Goal: Task Accomplishment & Management: Complete application form

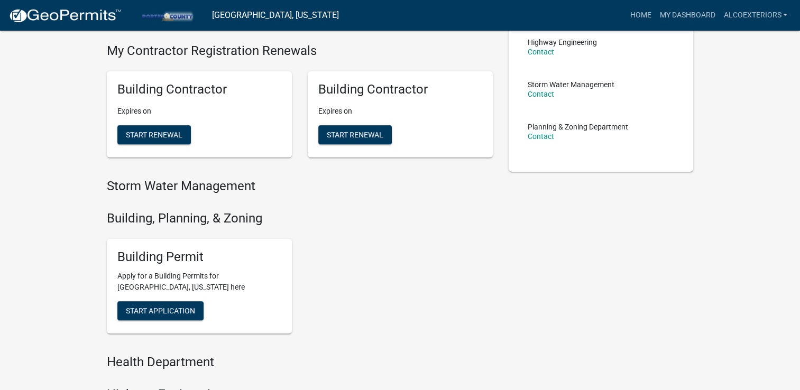
scroll to position [212, 0]
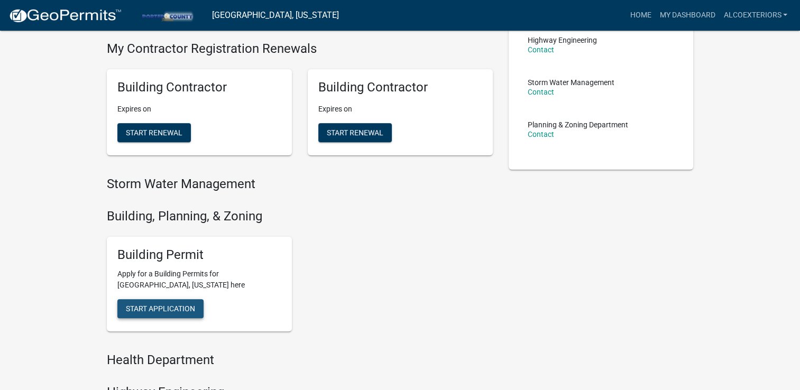
click at [145, 308] on span "Start Application" at bounding box center [160, 309] width 69 height 8
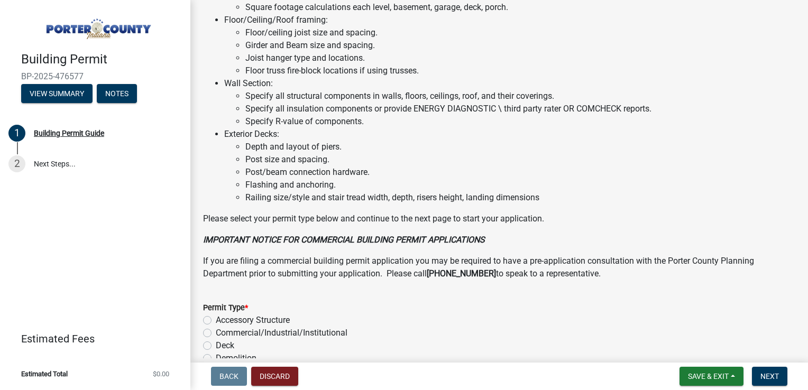
scroll to position [831, 0]
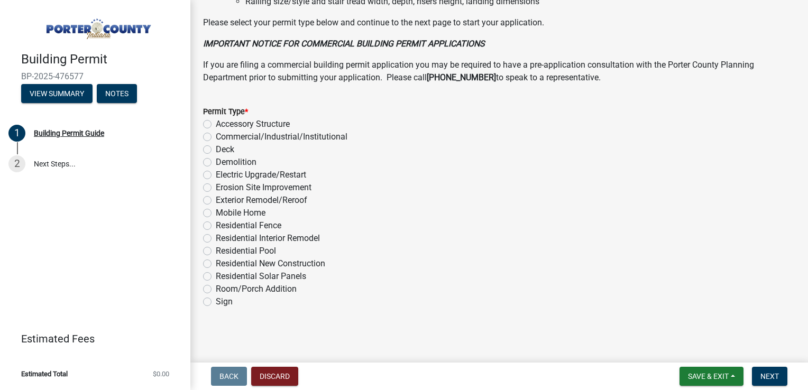
click at [216, 200] on label "Exterior Remodel/Reroof" at bounding box center [262, 200] width 92 height 13
click at [216, 200] on input "Exterior Remodel/Reroof" at bounding box center [219, 197] width 7 height 7
radio input "true"
click at [773, 377] on span "Next" at bounding box center [770, 376] width 19 height 8
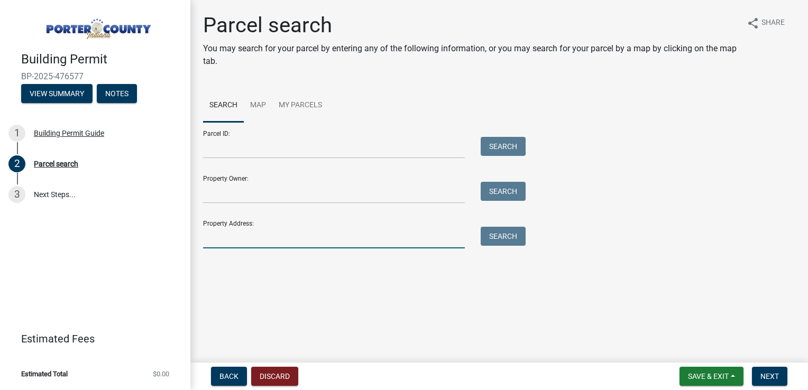
click at [237, 235] on input "Property Address:" at bounding box center [334, 238] width 262 height 22
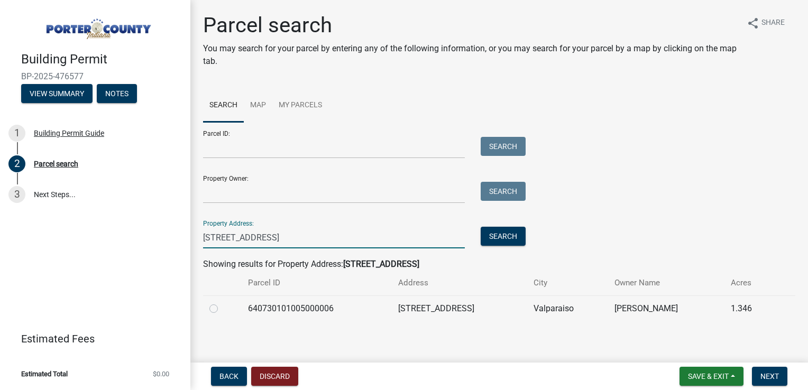
type input "[STREET_ADDRESS]"
click at [222, 303] on label at bounding box center [222, 303] width 0 height 0
click at [222, 308] on input "radio" at bounding box center [225, 306] width 7 height 7
radio input "true"
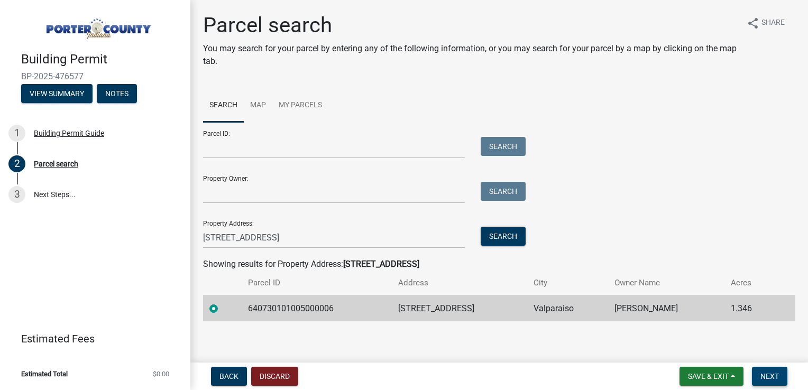
click at [767, 377] on span "Next" at bounding box center [770, 376] width 19 height 8
click at [777, 378] on span "Next" at bounding box center [770, 376] width 19 height 8
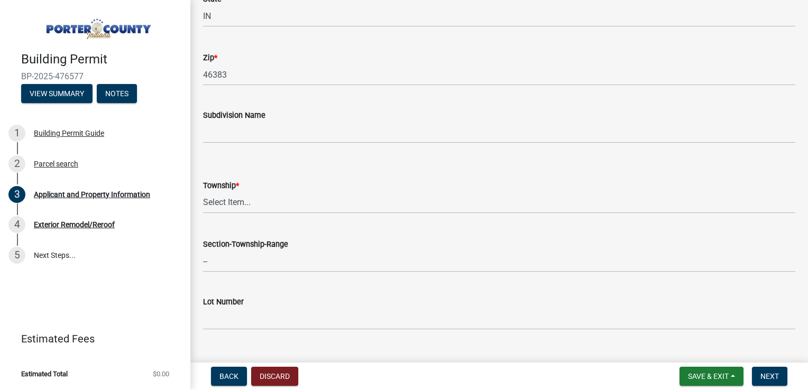
scroll to position [317, 0]
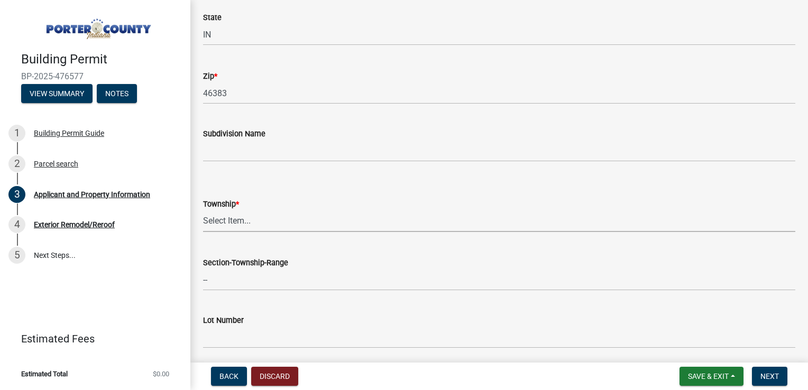
click at [246, 220] on select "Select Item... [PERSON_NAME][GEOGRAPHIC_DATA] [PERSON_NAME][GEOGRAPHIC_DATA] [G…" at bounding box center [499, 222] width 592 height 22
click at [203, 211] on select "Select Item... [PERSON_NAME][GEOGRAPHIC_DATA] [PERSON_NAME][GEOGRAPHIC_DATA] [G…" at bounding box center [499, 222] width 592 height 22
select select "403f4b3c-c23a-4b9f-b6b7-b4f73366513c"
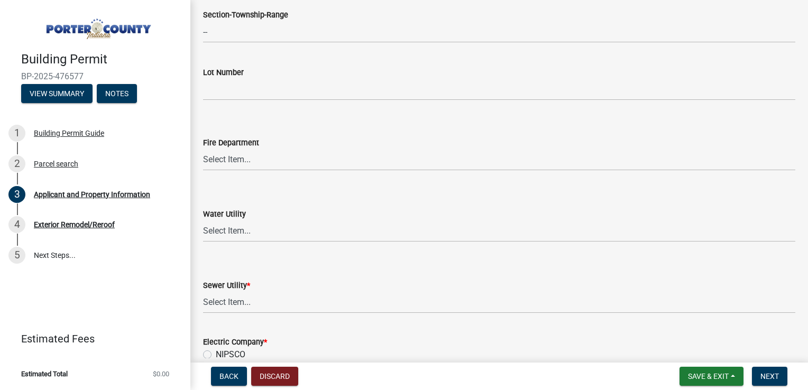
scroll to position [582, 0]
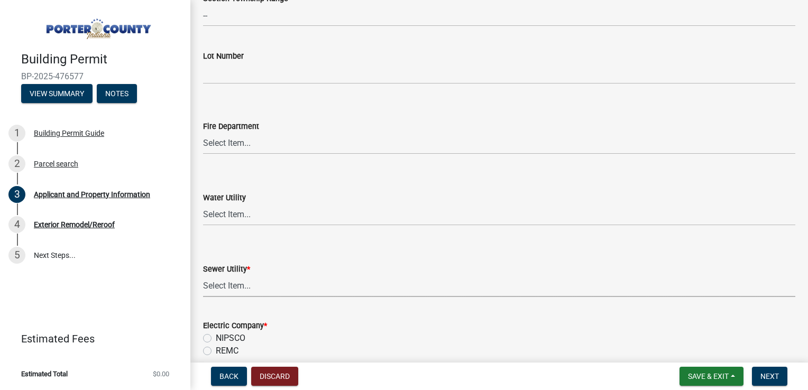
click at [220, 285] on select "Select Item... Aqua [US_STATE] Inc Damon Run Falling Waters Lake Eliza - LEACD …" at bounding box center [499, 287] width 592 height 22
click at [203, 276] on select "Select Item... Aqua [US_STATE] Inc Damon Run Falling Waters Lake Eliza - LEACD …" at bounding box center [499, 287] width 592 height 22
select select "ea6751d4-6bf7-4a16-89ee-f7801ab82aa1"
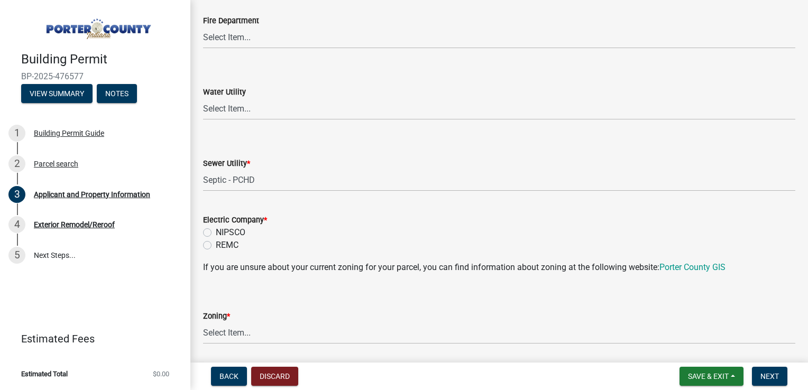
click at [216, 230] on label "NIPSCO" at bounding box center [231, 232] width 30 height 13
click at [216, 230] on input "NIPSCO" at bounding box center [219, 229] width 7 height 7
radio input "true"
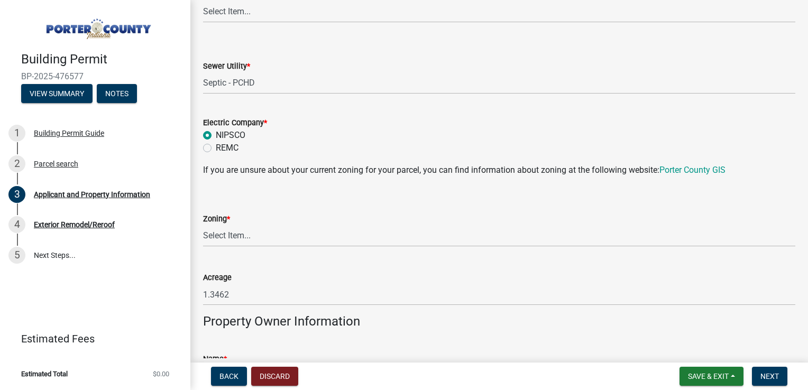
scroll to position [846, 0]
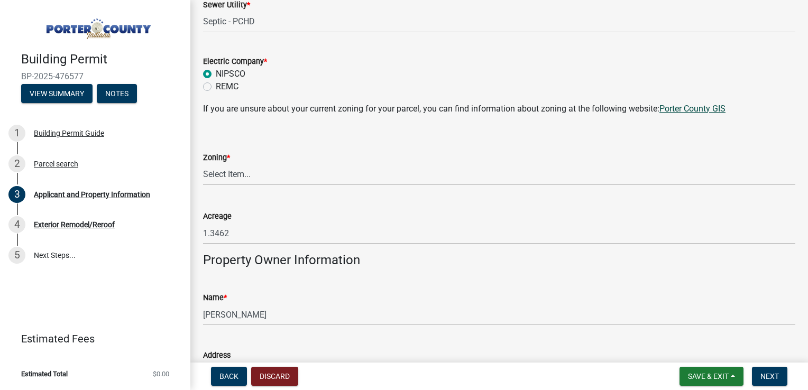
click at [688, 113] on link "Porter County GIS" at bounding box center [693, 109] width 66 height 10
click at [245, 172] on select "Select Item... A1 A2 CH CM CN I1 I2 I3 IN MP OT P1 P2 PUD R1 R2 R3 R4 RL RR" at bounding box center [499, 175] width 592 height 22
click at [203, 164] on select "Select Item... A1 A2 CH CM CN I1 I2 I3 IN MP OT P1 P2 PUD R1 R2 R3 R4 RL RR" at bounding box center [499, 175] width 592 height 22
select select "92efe679-05f4-414a-9426-51627fba5de6"
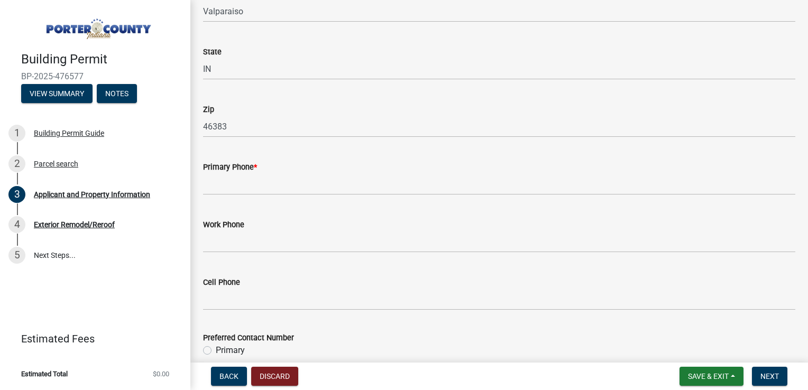
scroll to position [1269, 0]
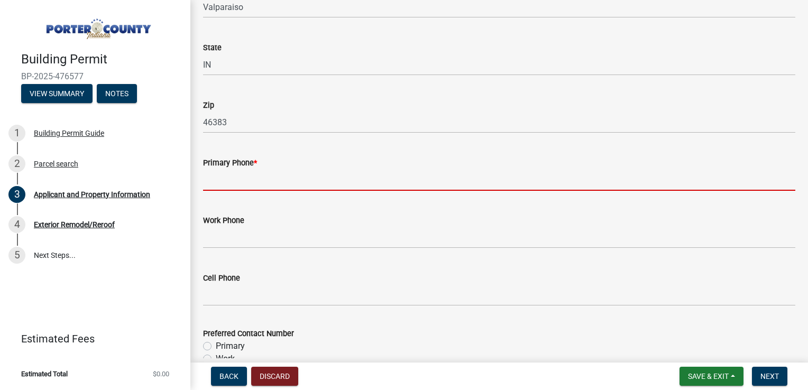
click at [258, 183] on input "Primary Phone *" at bounding box center [499, 180] width 592 height 22
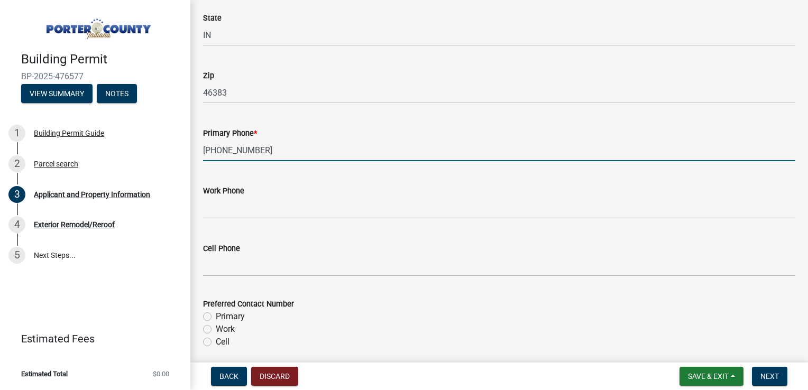
scroll to position [1428, 0]
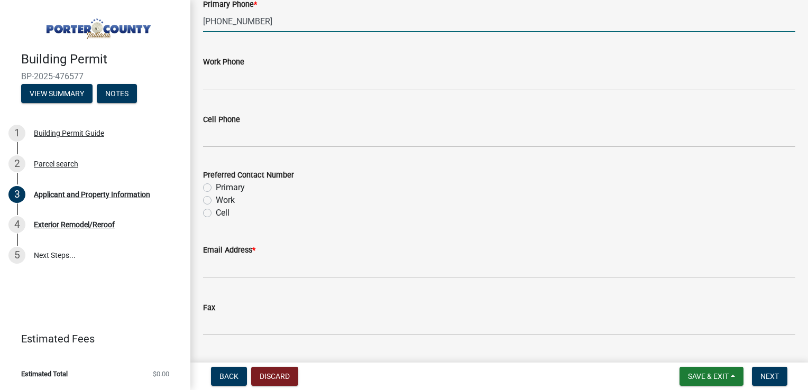
type input "[PHONE_NUMBER]"
click at [216, 212] on label "Cell" at bounding box center [223, 213] width 14 height 13
click at [216, 212] on input "Cell" at bounding box center [219, 210] width 7 height 7
radio input "true"
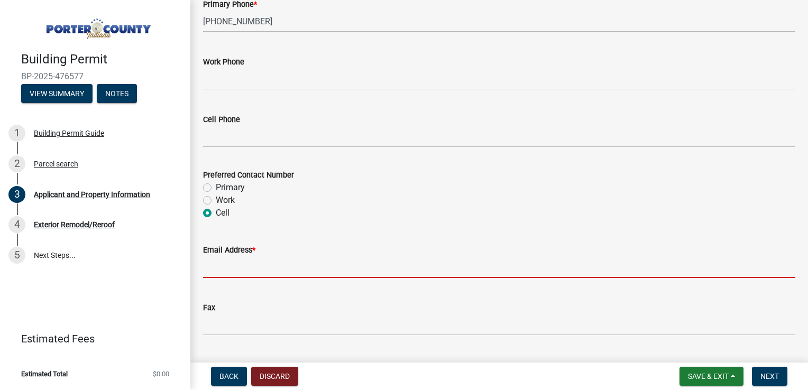
click at [235, 271] on input "Email Address *" at bounding box center [499, 268] width 592 height 22
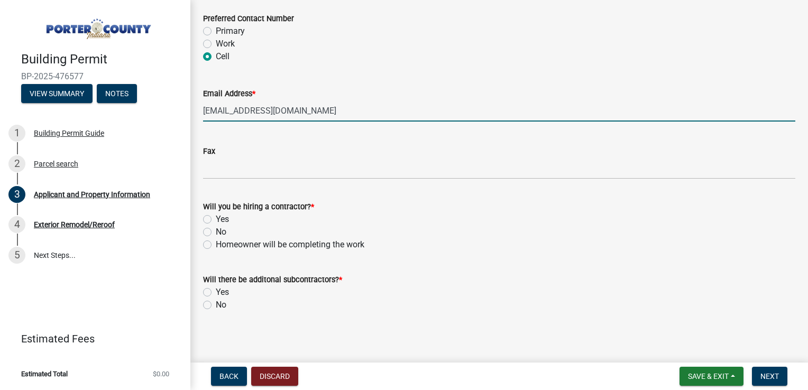
scroll to position [1588, 0]
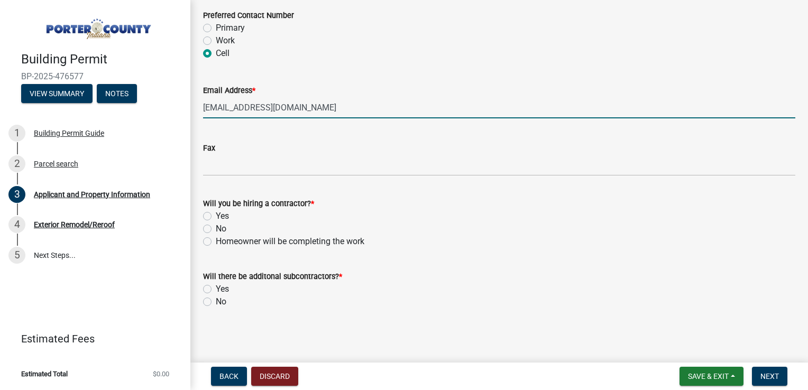
type input "[EMAIL_ADDRESS][DOMAIN_NAME]"
click at [216, 214] on label "Yes" at bounding box center [222, 216] width 13 height 13
click at [216, 214] on input "Yes" at bounding box center [219, 213] width 7 height 7
radio input "true"
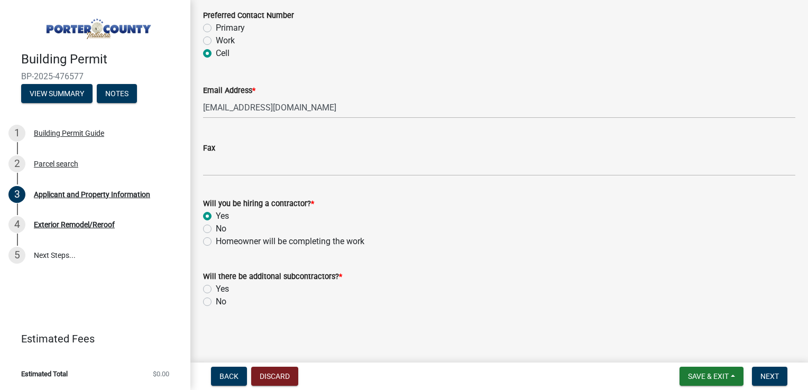
click at [216, 304] on label "No" at bounding box center [221, 302] width 11 height 13
click at [216, 303] on input "No" at bounding box center [219, 299] width 7 height 7
radio input "true"
click at [770, 377] on span "Next" at bounding box center [770, 376] width 19 height 8
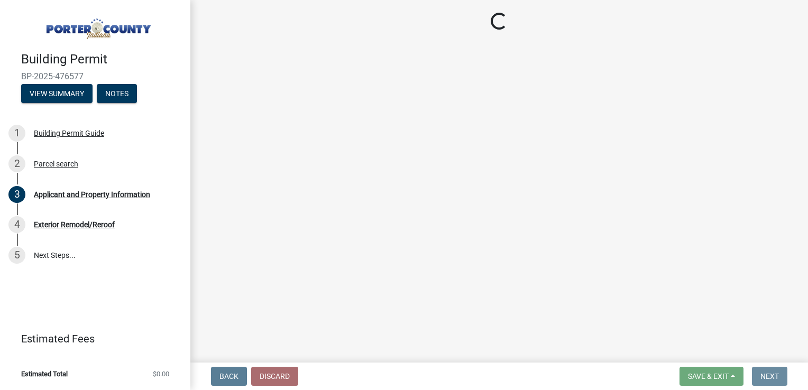
scroll to position [0, 0]
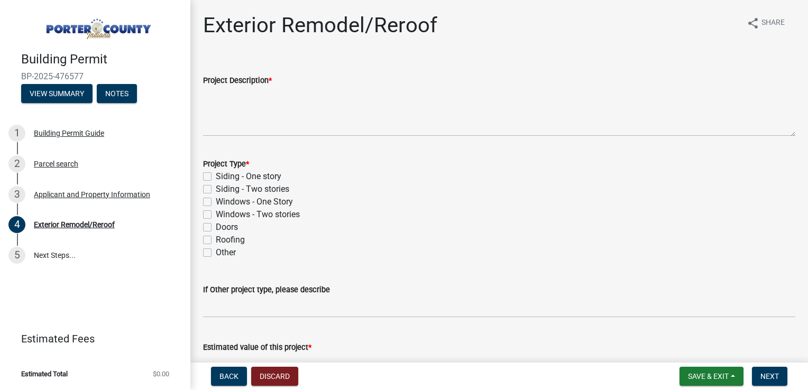
click at [216, 241] on label "Roofing" at bounding box center [230, 240] width 29 height 13
click at [216, 241] on input "Roofing" at bounding box center [219, 237] width 7 height 7
checkbox input "true"
checkbox input "false"
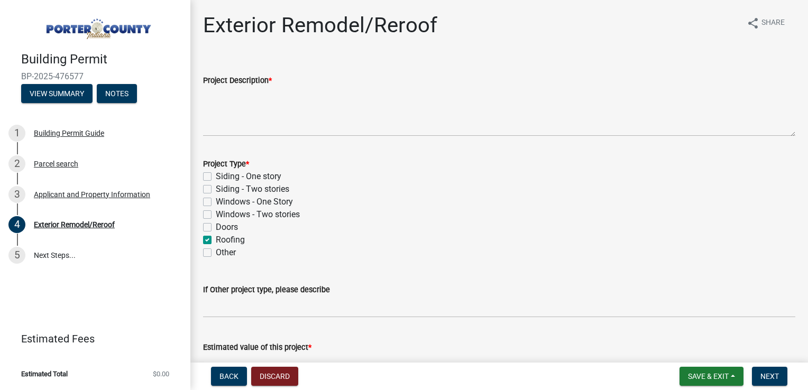
checkbox input "false"
checkbox input "true"
checkbox input "false"
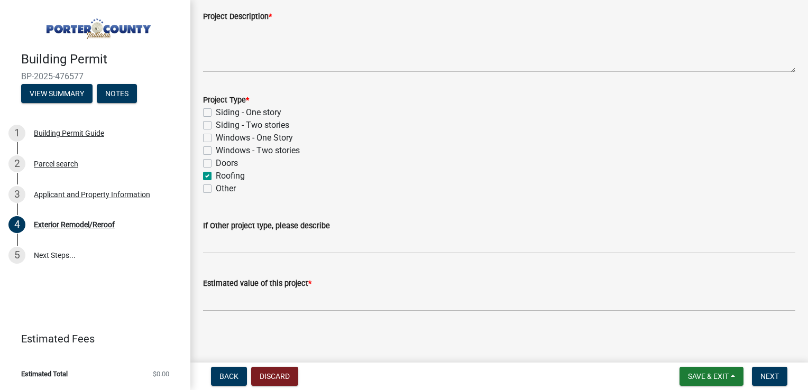
scroll to position [68, 0]
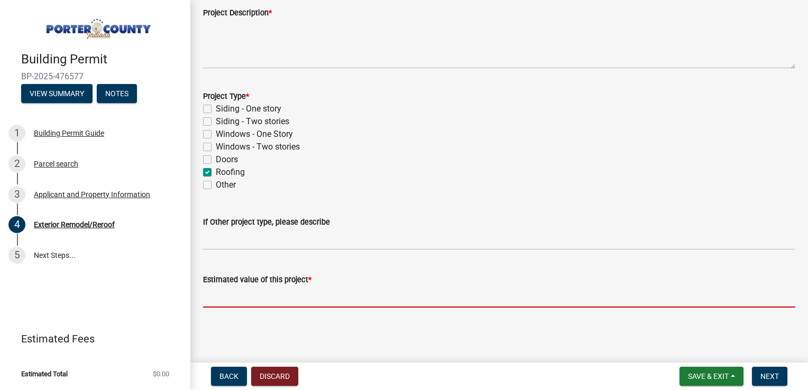
click at [287, 300] on input "text" at bounding box center [499, 297] width 592 height 22
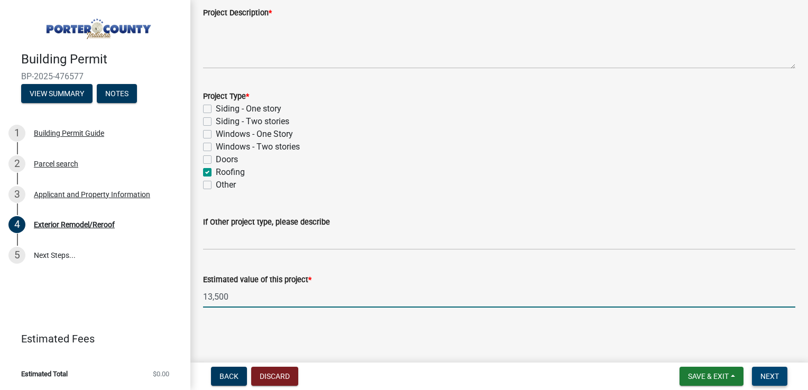
type input "13500"
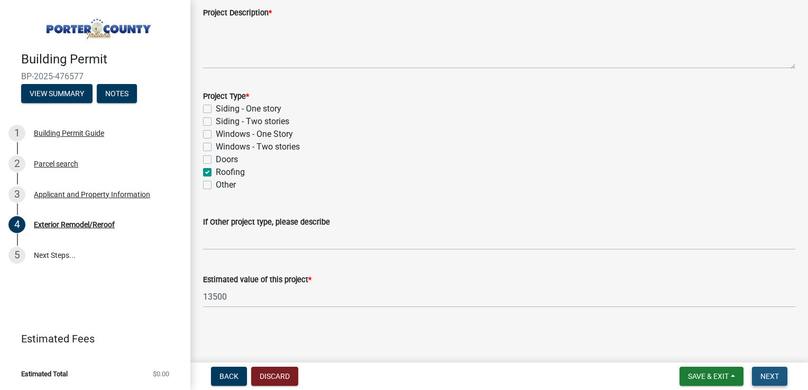
click at [772, 378] on span "Next" at bounding box center [770, 376] width 19 height 8
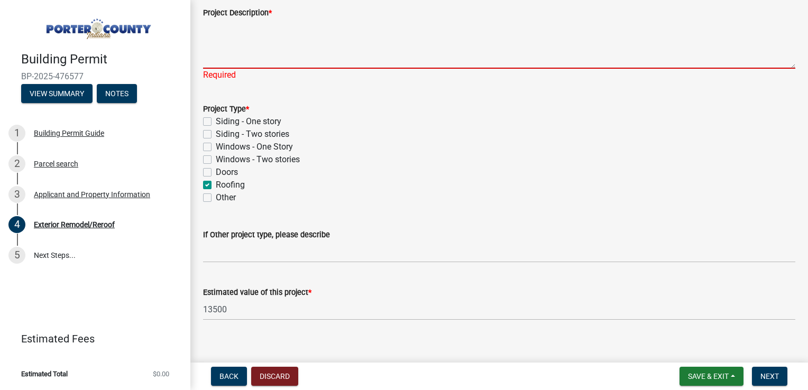
click at [306, 59] on textarea "Project Description *" at bounding box center [499, 44] width 592 height 50
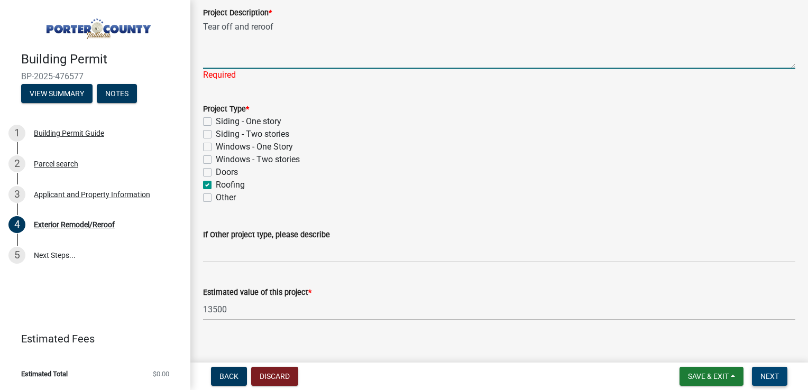
type textarea "Tear off and reroof"
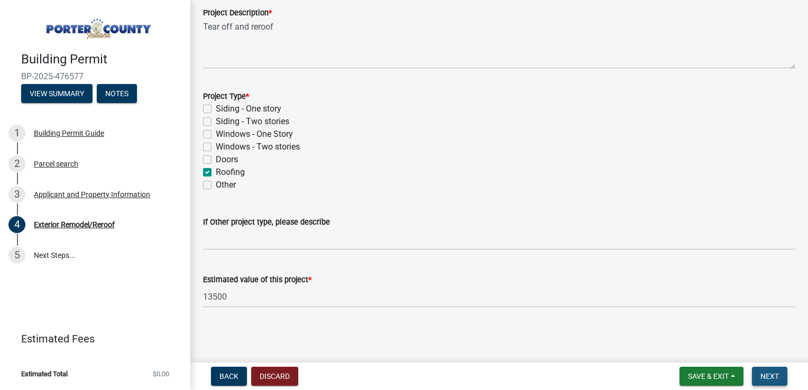
click at [764, 379] on span "Next" at bounding box center [770, 376] width 19 height 8
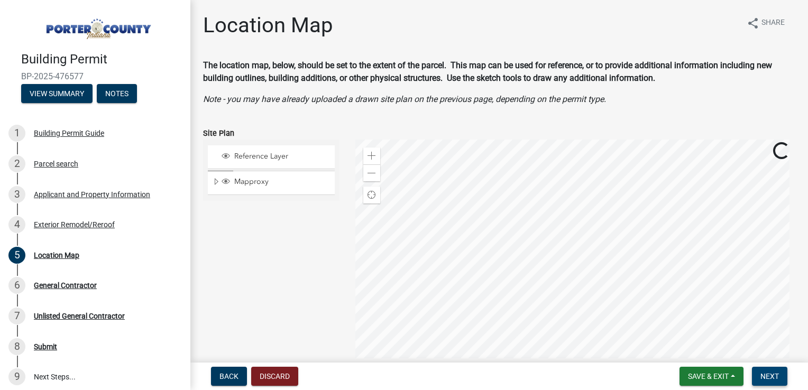
click at [774, 373] on span "Next" at bounding box center [770, 376] width 19 height 8
click at [775, 373] on span "Next" at bounding box center [770, 376] width 19 height 8
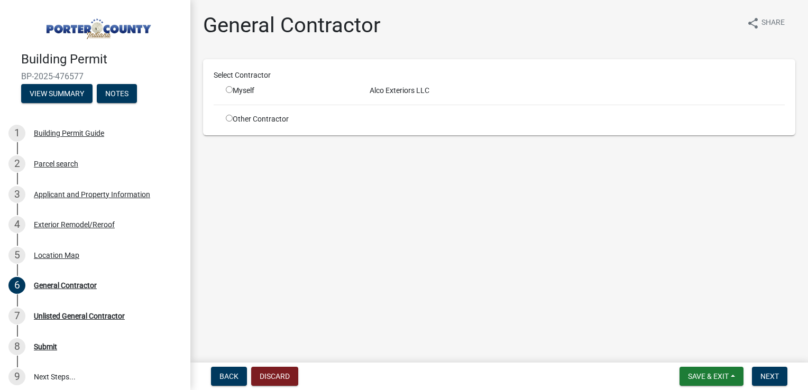
click at [226, 89] on input "radio" at bounding box center [229, 89] width 7 height 7
radio input "true"
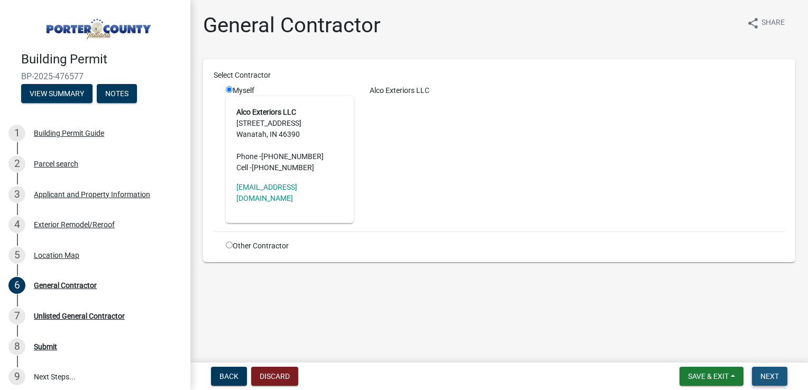
click at [774, 376] on span "Next" at bounding box center [770, 376] width 19 height 8
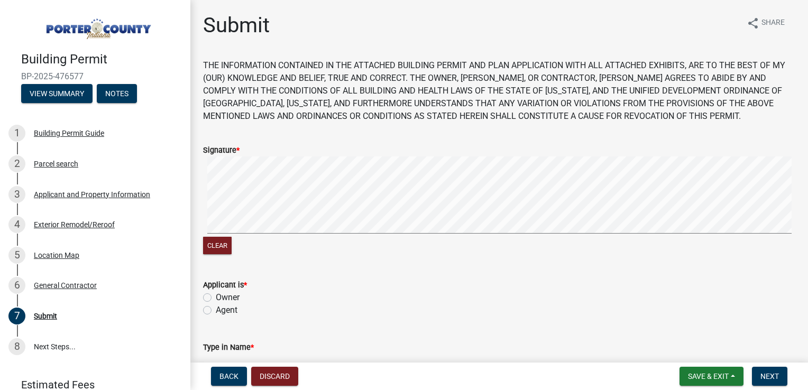
click at [216, 298] on label "Owner" at bounding box center [228, 297] width 24 height 13
click at [216, 298] on input "Owner" at bounding box center [219, 294] width 7 height 7
radio input "true"
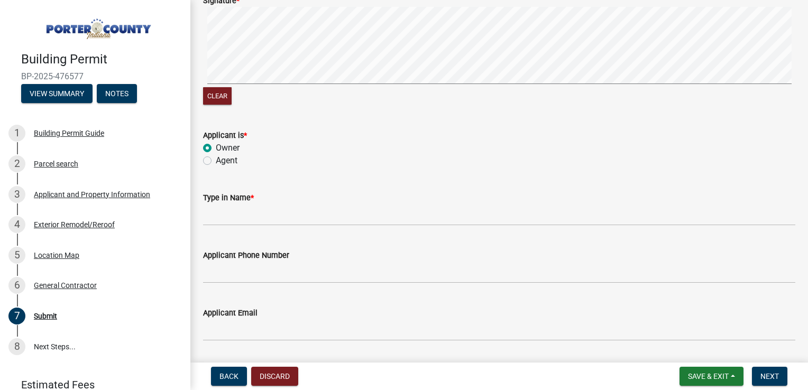
scroll to position [159, 0]
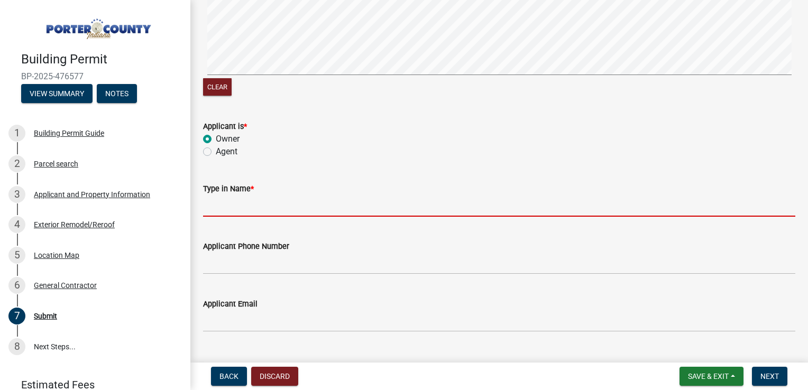
click at [274, 205] on input "Type in Name *" at bounding box center [499, 206] width 592 height 22
type input "[PERSON_NAME]"
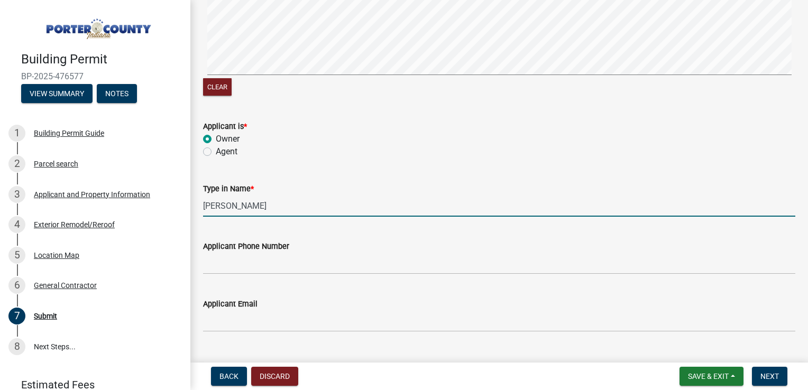
scroll to position [247, 0]
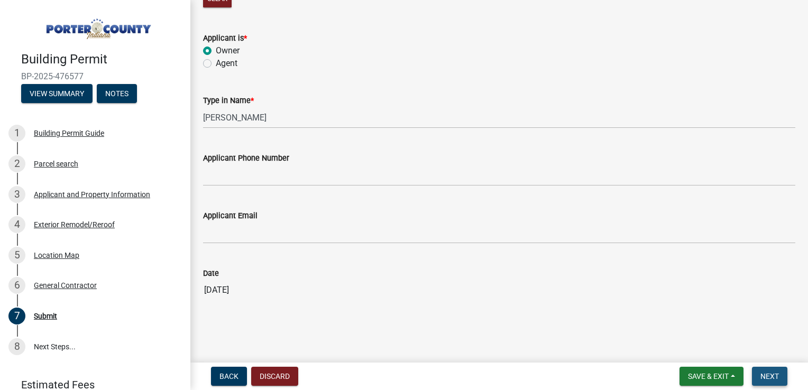
click at [770, 378] on span "Next" at bounding box center [770, 376] width 19 height 8
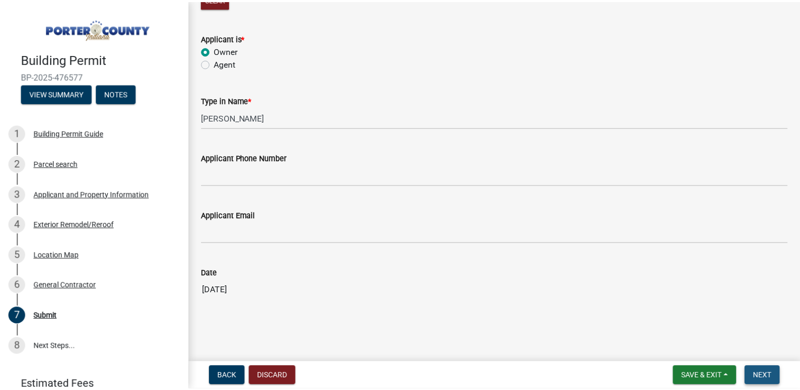
scroll to position [0, 0]
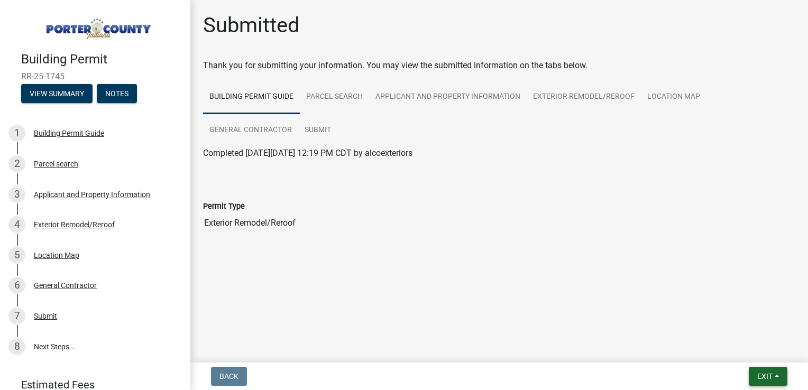
click at [770, 378] on span "Exit" at bounding box center [764, 376] width 15 height 8
click at [758, 350] on button "Save & Exit" at bounding box center [746, 348] width 85 height 25
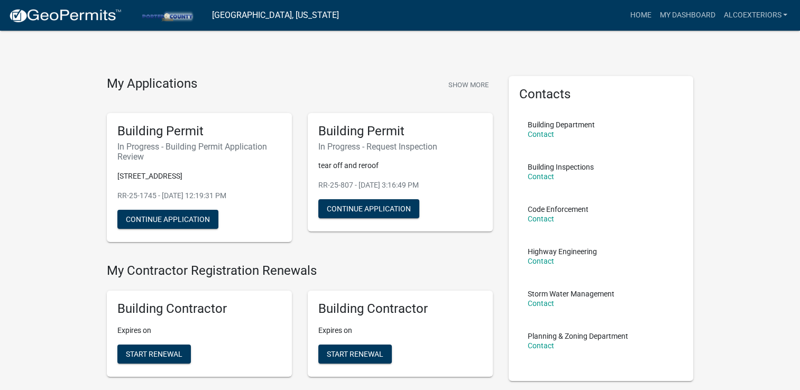
scroll to position [159, 0]
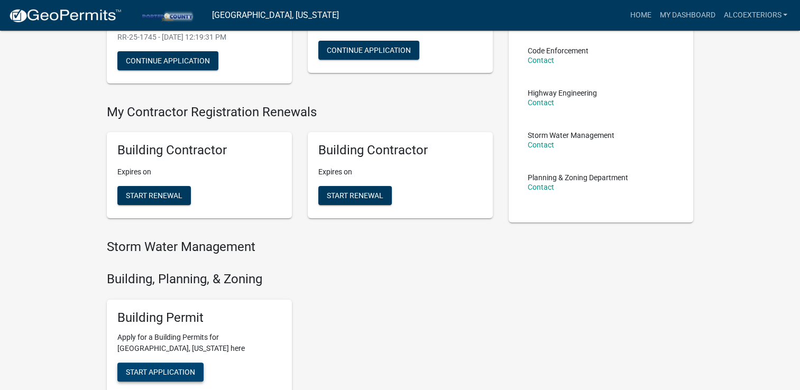
click at [155, 370] on span "Start Application" at bounding box center [160, 372] width 69 height 8
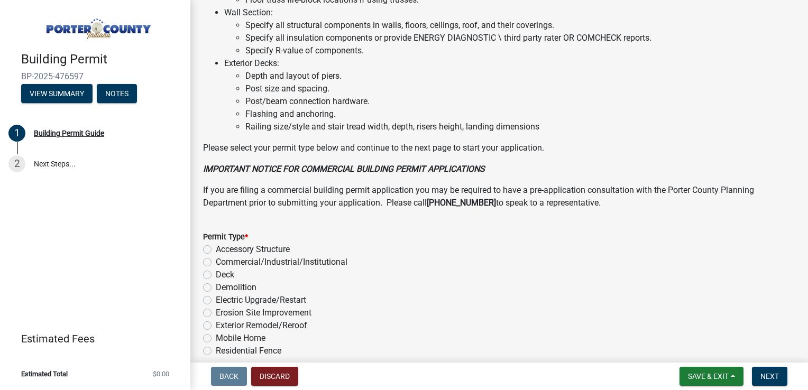
scroll to position [831, 0]
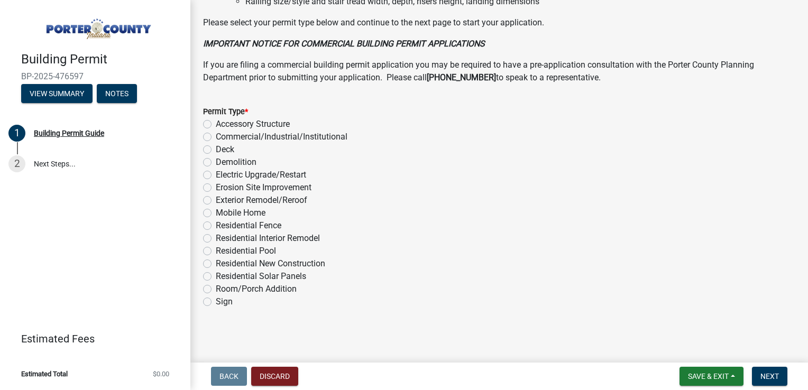
click at [216, 196] on label "Exterior Remodel/Reroof" at bounding box center [262, 200] width 92 height 13
click at [216, 196] on input "Exterior Remodel/Reroof" at bounding box center [219, 197] width 7 height 7
radio input "true"
click at [768, 376] on span "Next" at bounding box center [770, 376] width 19 height 8
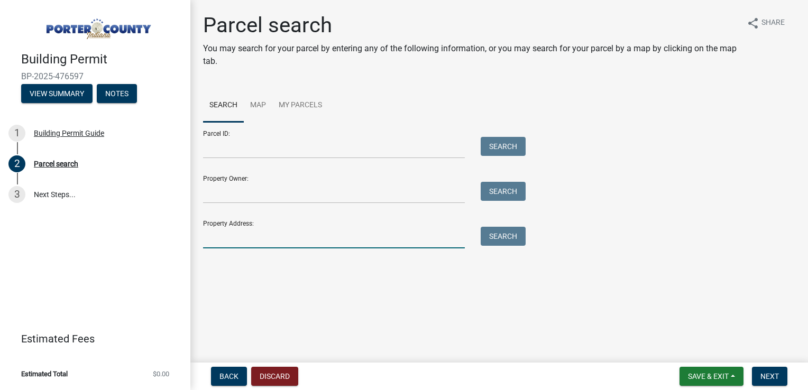
click at [227, 236] on input "Property Address:" at bounding box center [334, 238] width 262 height 22
type input "514 W 450 S"
click at [489, 233] on button "Search" at bounding box center [503, 236] width 45 height 19
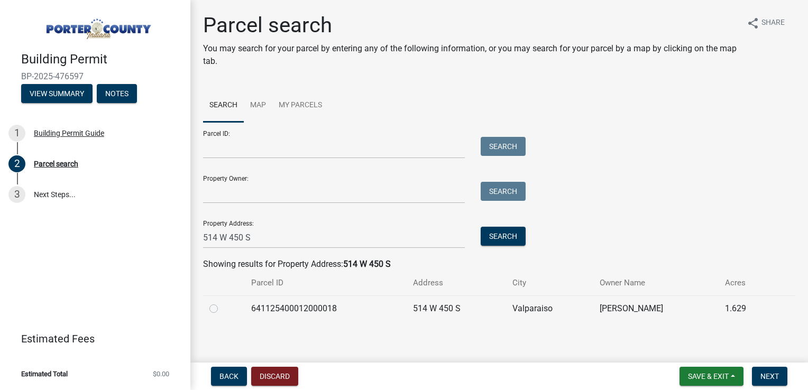
click at [222, 303] on label at bounding box center [222, 303] width 0 height 0
click at [222, 309] on input "radio" at bounding box center [225, 306] width 7 height 7
radio input "true"
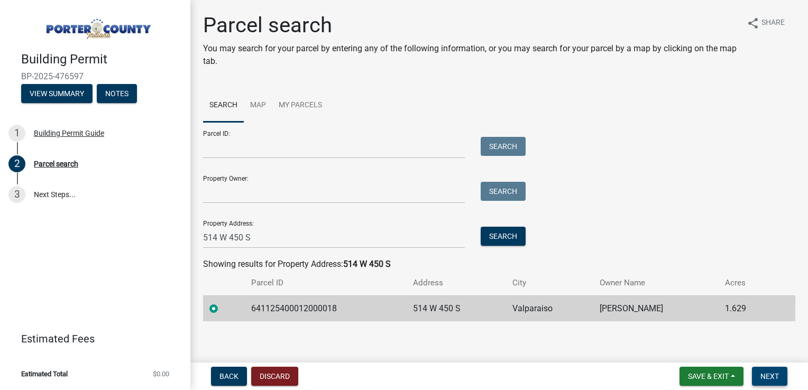
click at [777, 373] on span "Next" at bounding box center [770, 376] width 19 height 8
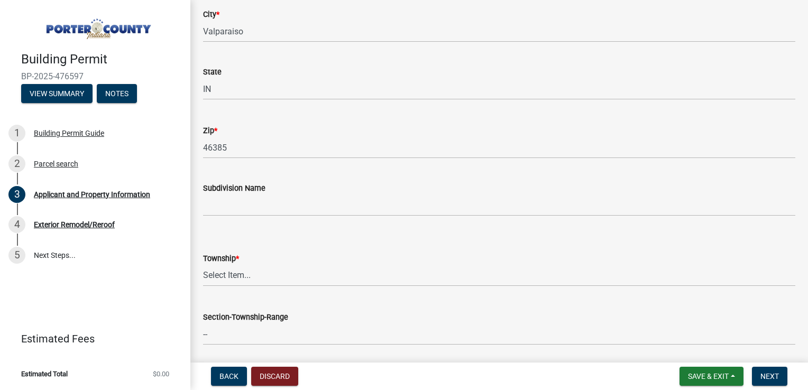
scroll to position [264, 0]
click at [222, 275] on select "Select Item... [PERSON_NAME][GEOGRAPHIC_DATA] [PERSON_NAME][GEOGRAPHIC_DATA] [G…" at bounding box center [499, 274] width 592 height 22
click at [203, 263] on select "Select Item... [PERSON_NAME][GEOGRAPHIC_DATA] [PERSON_NAME][GEOGRAPHIC_DATA] [G…" at bounding box center [499, 274] width 592 height 22
select select "eebc071e-620a-4db8-83e9-cb6b194c67e9"
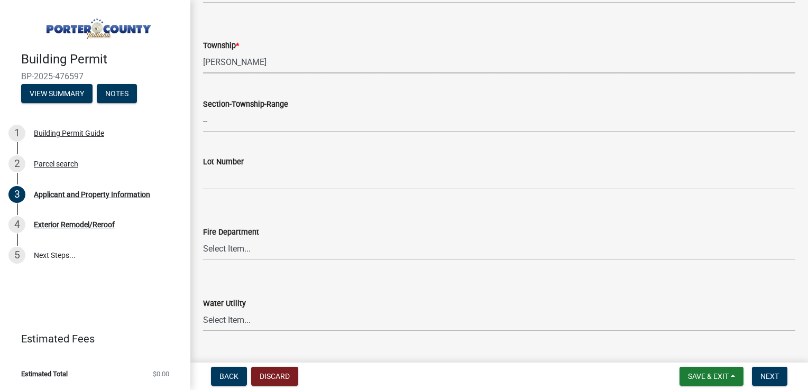
scroll to position [688, 0]
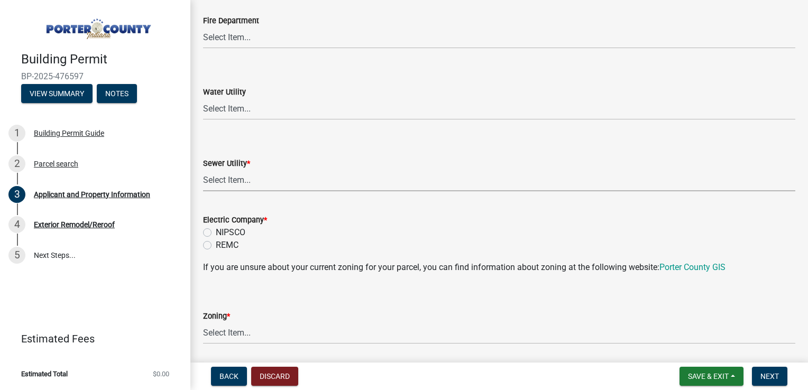
click at [235, 179] on select "Select Item... Aqua [US_STATE] Inc Damon Run Falling Waters Lake Eliza - LEACD …" at bounding box center [499, 181] width 592 height 22
click at [203, 170] on select "Select Item... Aqua [US_STATE] Inc Damon Run Falling Waters Lake Eliza - LEACD …" at bounding box center [499, 181] width 592 height 22
select select "ea6751d4-6bf7-4a16-89ee-f7801ab82aa1"
click at [216, 230] on label "NIPSCO" at bounding box center [231, 232] width 30 height 13
click at [216, 230] on input "NIPSCO" at bounding box center [219, 229] width 7 height 7
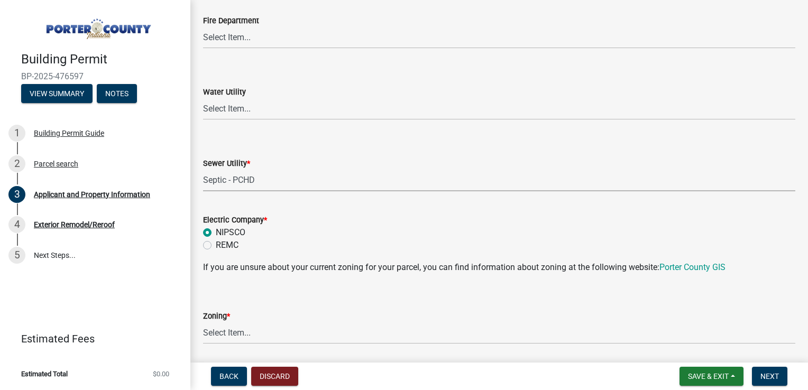
radio input "true"
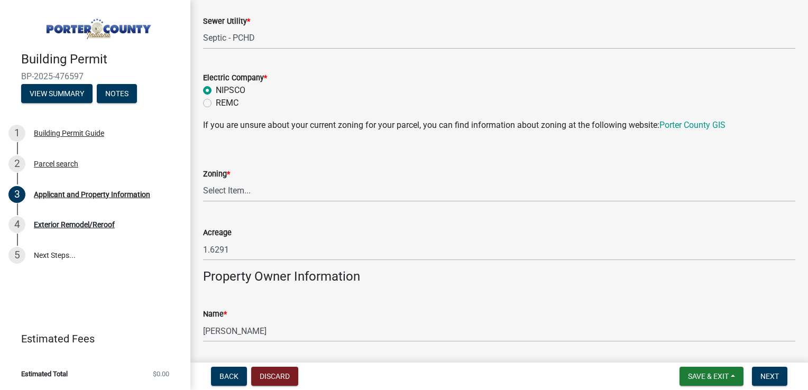
scroll to position [846, 0]
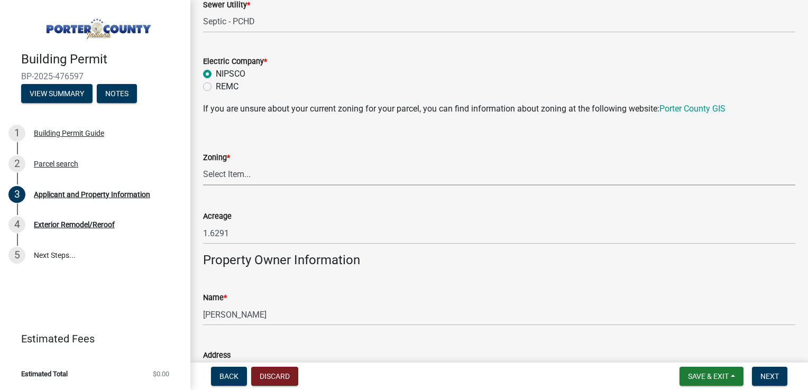
click at [232, 175] on select "Select Item... A1 A2 CH CM CN I1 I2 I3 IN MP OT P1 P2 PUD R1 R2 R3 R4 RL RR" at bounding box center [499, 175] width 592 height 22
click at [203, 164] on select "Select Item... A1 A2 CH CM CN I1 I2 I3 IN MP OT P1 P2 PUD R1 R2 R3 R4 RL RR" at bounding box center [499, 175] width 592 height 22
select select "271bd504-2c49-4a3f-937e-0db1d3436bac"
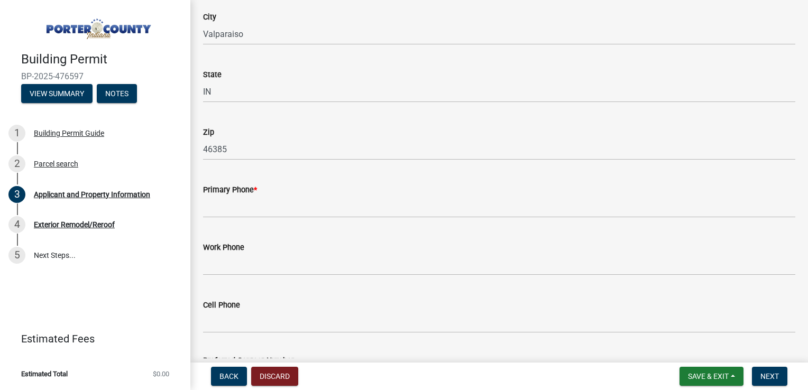
scroll to position [1269, 0]
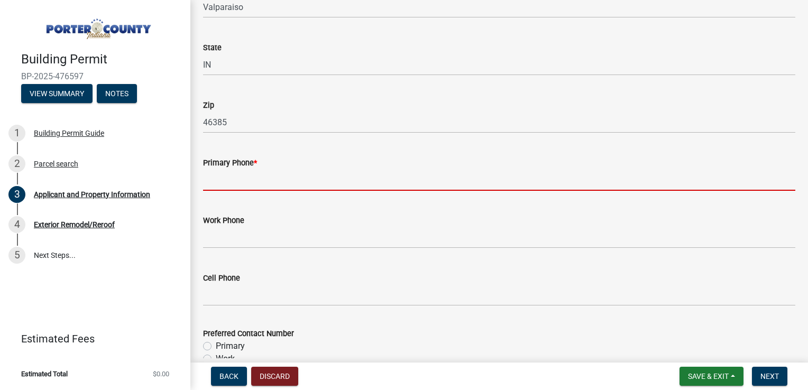
click at [224, 179] on input "Primary Phone *" at bounding box center [499, 180] width 592 height 22
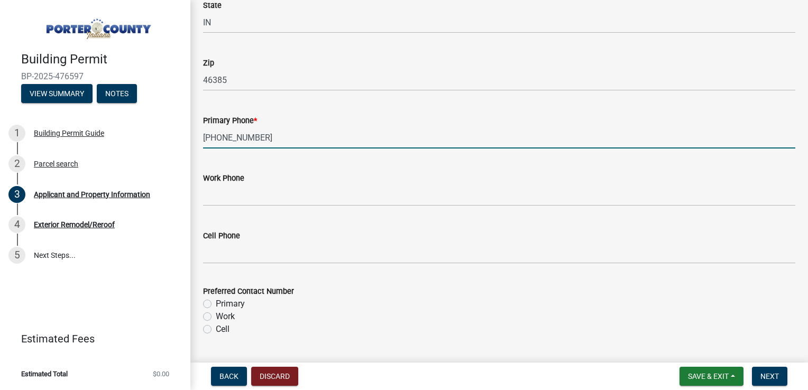
scroll to position [1534, 0]
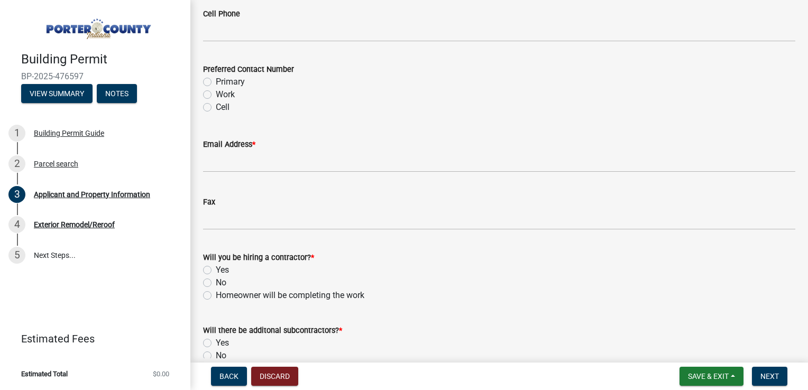
type input "[PHONE_NUMBER]"
click at [216, 107] on label "Cell" at bounding box center [223, 107] width 14 height 13
click at [216, 107] on input "Cell" at bounding box center [219, 104] width 7 height 7
radio input "true"
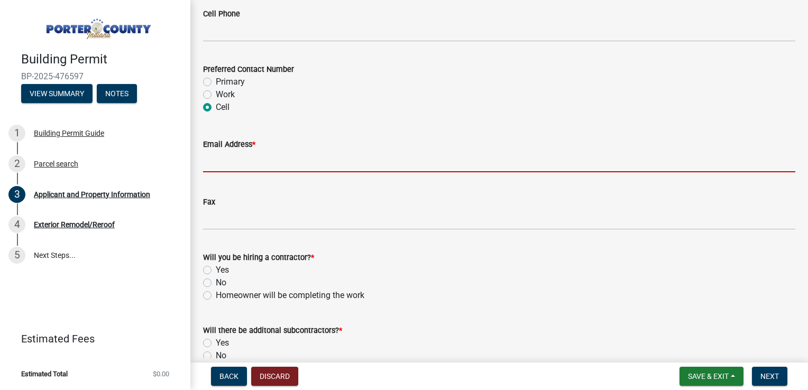
click at [243, 166] on input "Email Address *" at bounding box center [499, 162] width 592 height 22
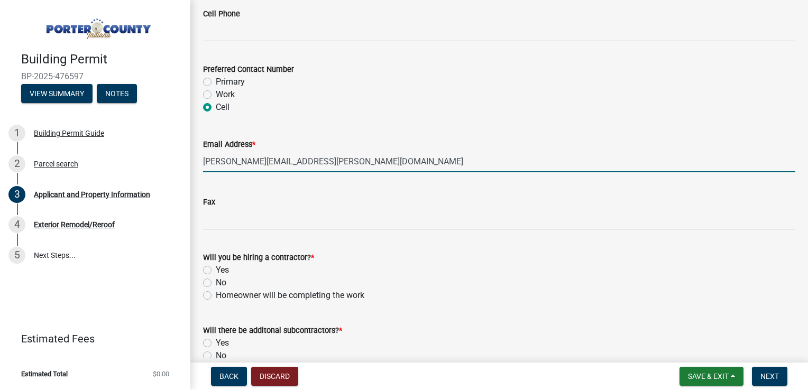
type input "[PERSON_NAME][EMAIL_ADDRESS][PERSON_NAME][DOMAIN_NAME]"
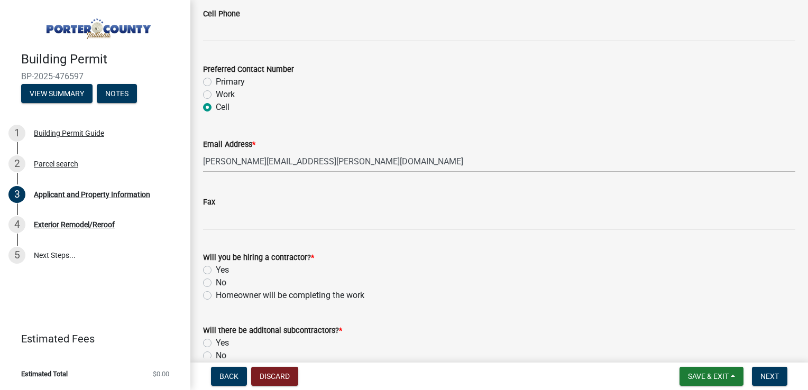
click at [216, 271] on label "Yes" at bounding box center [222, 270] width 13 height 13
click at [216, 271] on input "Yes" at bounding box center [219, 267] width 7 height 7
radio input "true"
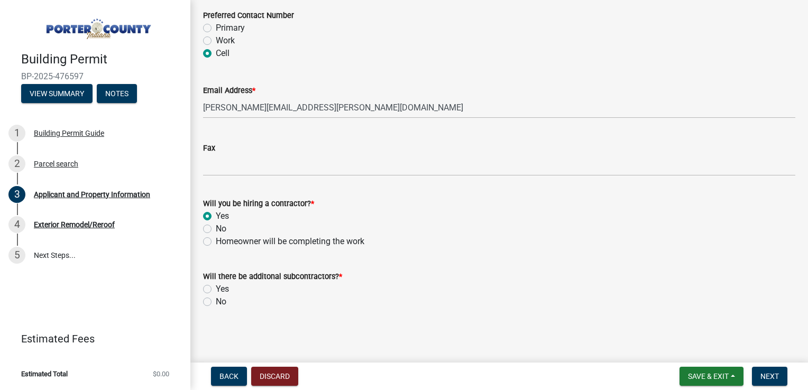
click at [216, 300] on label "No" at bounding box center [221, 302] width 11 height 13
click at [216, 300] on input "No" at bounding box center [219, 299] width 7 height 7
radio input "true"
click at [768, 376] on span "Next" at bounding box center [770, 376] width 19 height 8
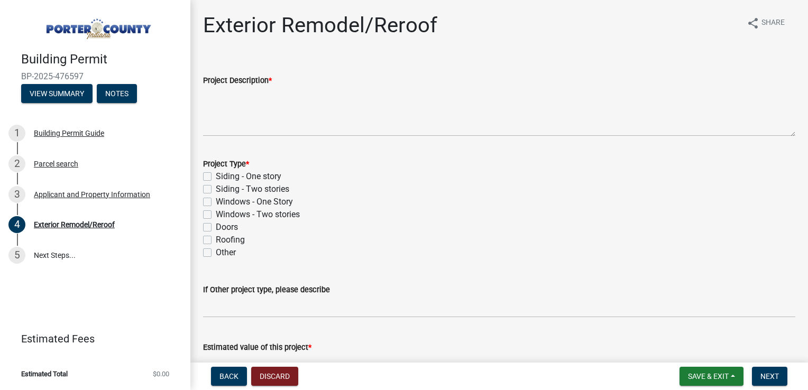
click at [212, 241] on div "Roofing" at bounding box center [499, 240] width 592 height 13
click at [216, 238] on label "Roofing" at bounding box center [230, 240] width 29 height 13
click at [216, 238] on input "Roofing" at bounding box center [219, 237] width 7 height 7
checkbox input "true"
checkbox input "false"
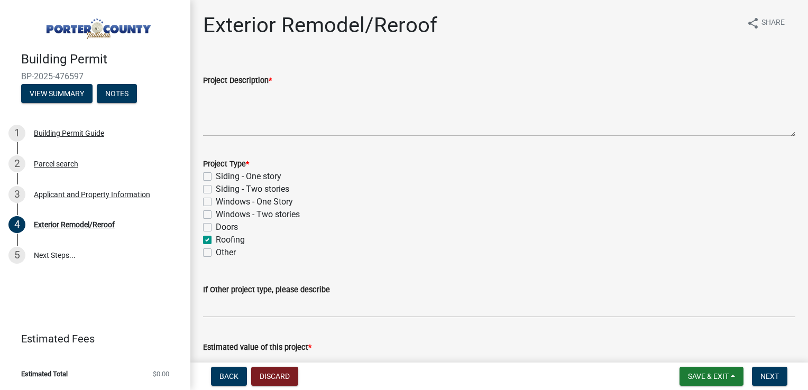
checkbox input "false"
checkbox input "true"
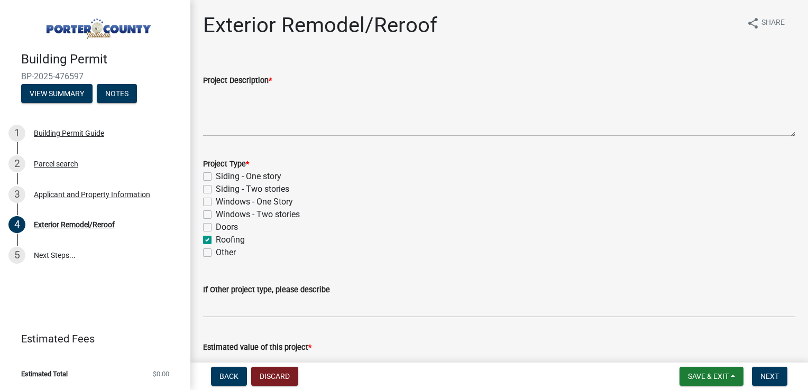
checkbox input "false"
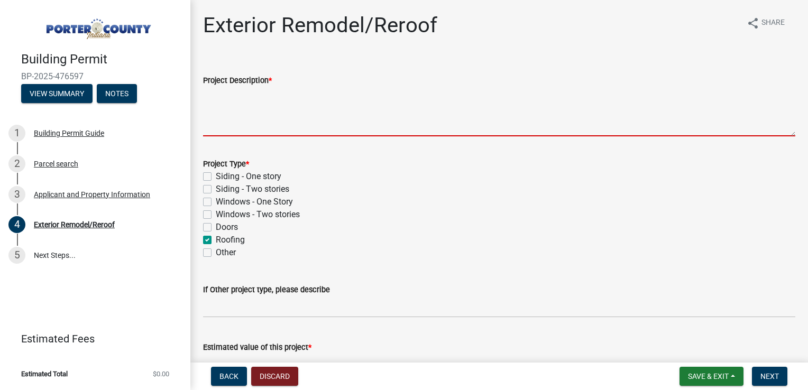
click at [266, 115] on textarea "Project Description *" at bounding box center [499, 112] width 592 height 50
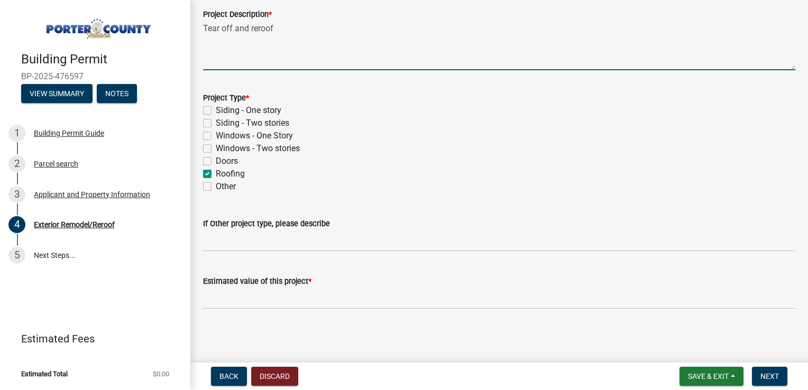
scroll to position [68, 0]
type textarea "Tear off and reroof"
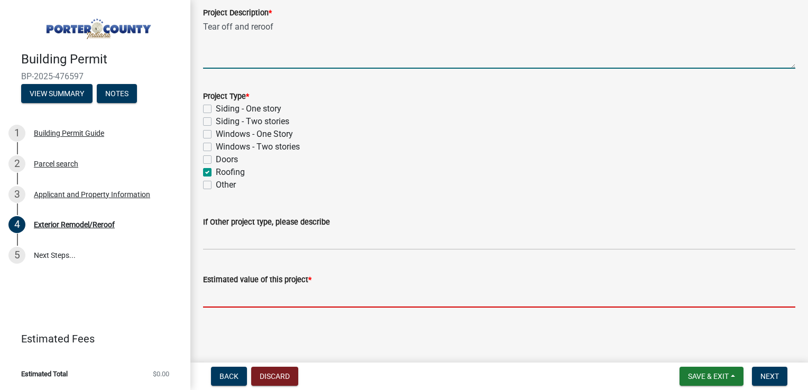
click at [248, 298] on input "text" at bounding box center [499, 297] width 592 height 22
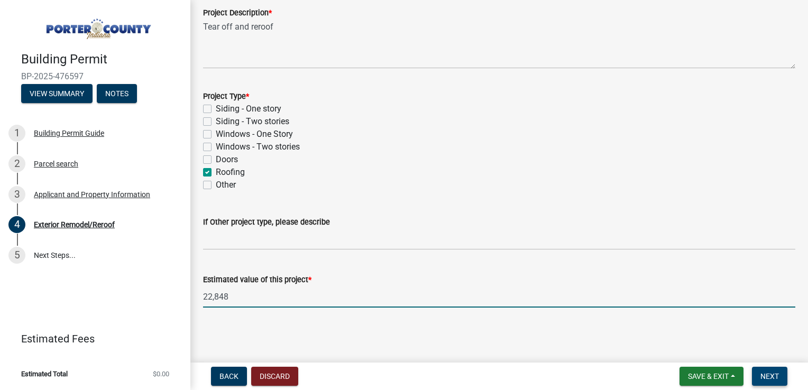
type input "22848"
click at [770, 376] on span "Next" at bounding box center [770, 376] width 19 height 8
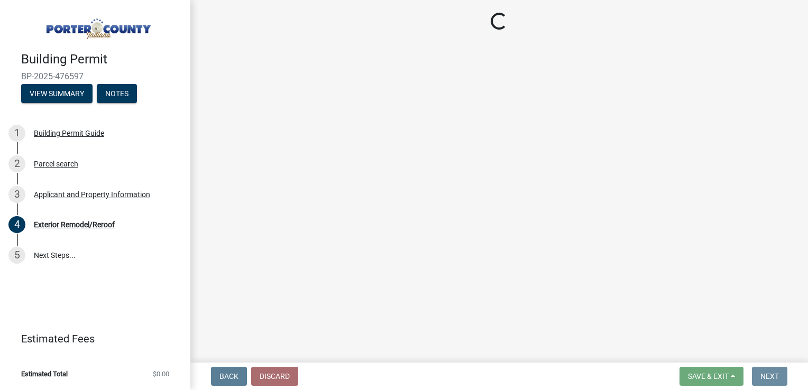
scroll to position [0, 0]
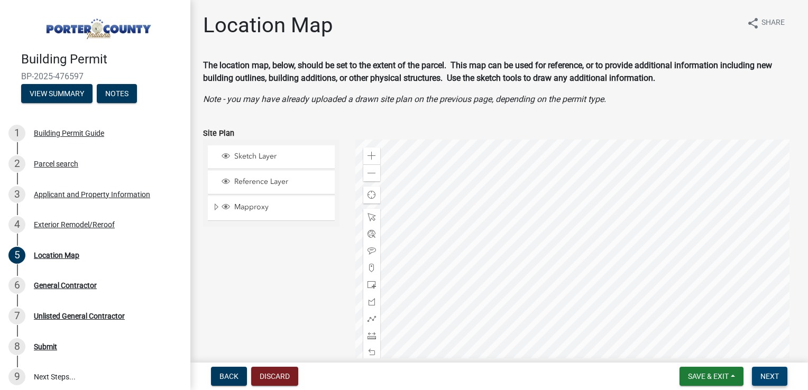
click at [771, 373] on span "Next" at bounding box center [770, 376] width 19 height 8
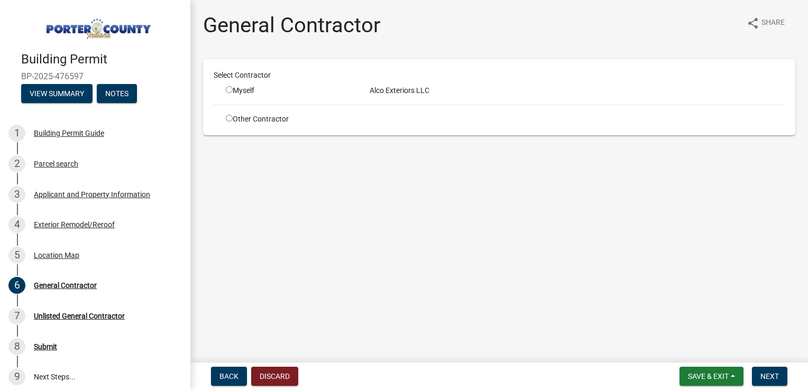
click at [225, 88] on div "Myself" at bounding box center [290, 90] width 144 height 11
click at [226, 88] on input "radio" at bounding box center [229, 89] width 7 height 7
radio input "true"
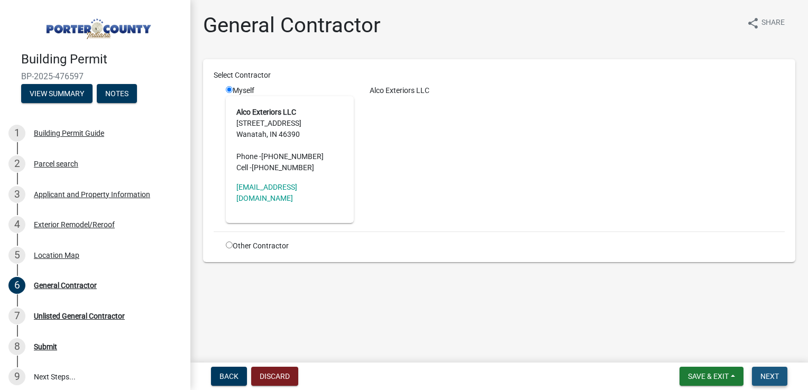
click at [764, 376] on span "Next" at bounding box center [770, 376] width 19 height 8
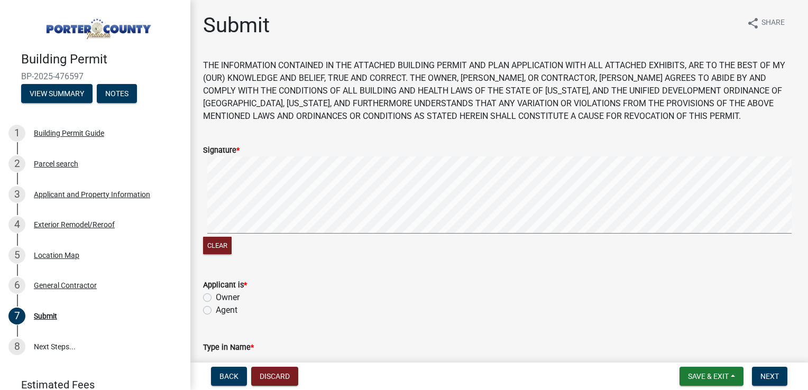
click at [216, 297] on label "Owner" at bounding box center [228, 297] width 24 height 13
click at [216, 297] on input "Owner" at bounding box center [219, 294] width 7 height 7
radio input "true"
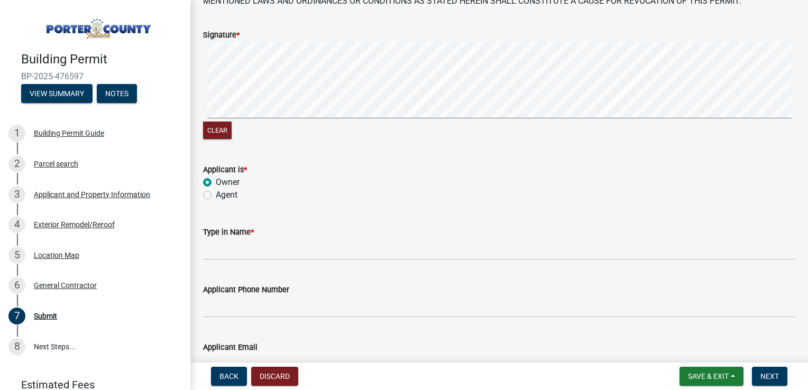
scroll to position [159, 0]
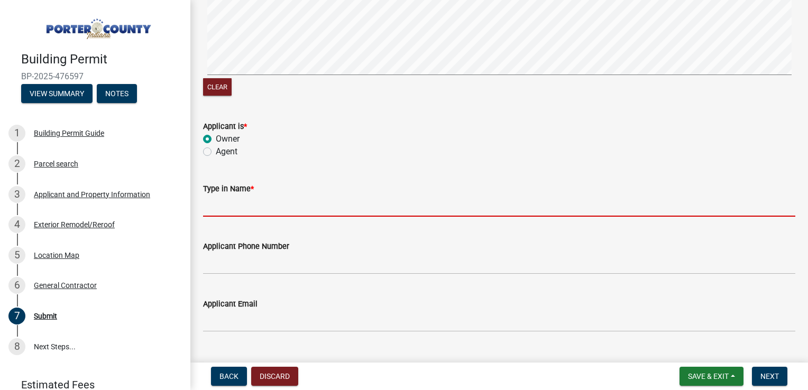
click at [328, 205] on input "Type in Name *" at bounding box center [499, 206] width 592 height 22
type input "[PERSON_NAME]"
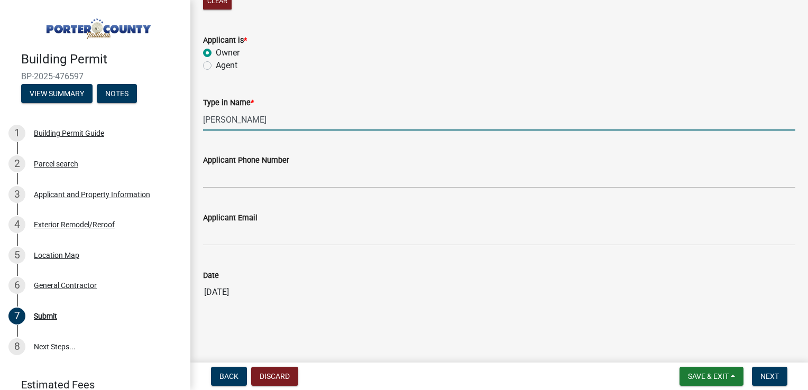
scroll to position [247, 0]
click at [772, 374] on span "Next" at bounding box center [770, 376] width 19 height 8
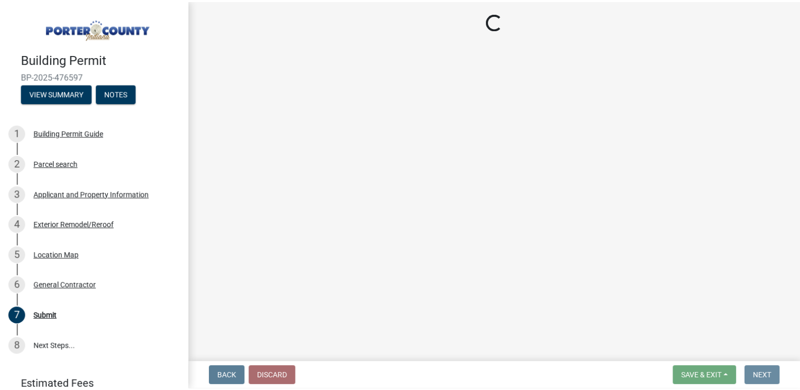
scroll to position [0, 0]
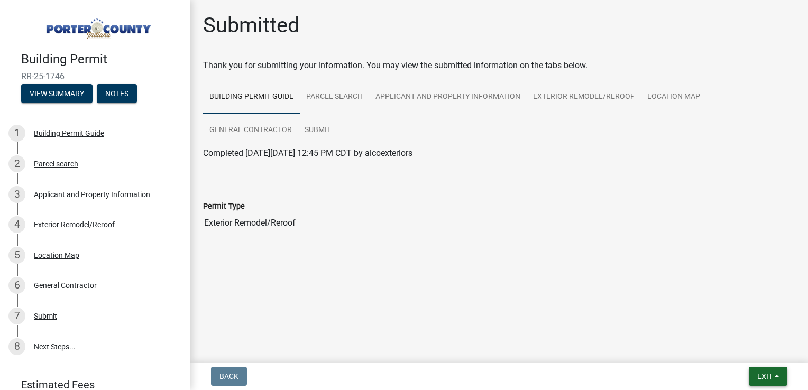
click at [766, 379] on span "Exit" at bounding box center [764, 376] width 15 height 8
click at [735, 342] on button "Save & Exit" at bounding box center [746, 348] width 85 height 25
